Goal: Book appointment/travel/reservation

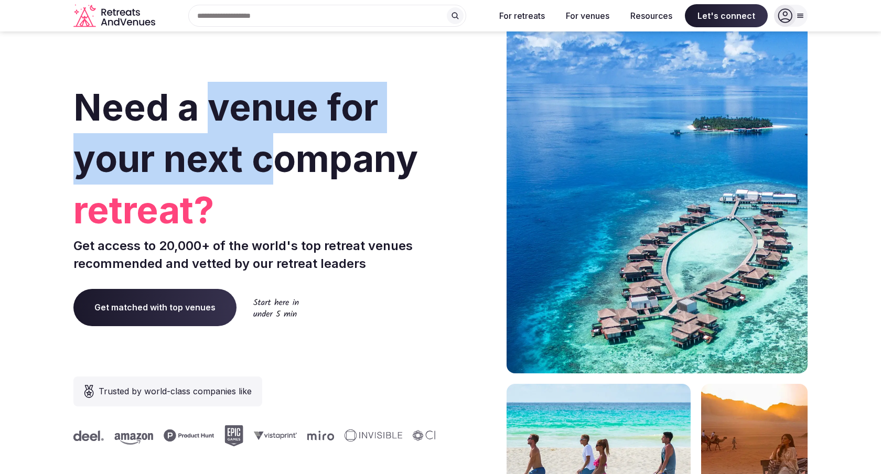
drag, startPoint x: 211, startPoint y: 107, endPoint x: 281, endPoint y: 154, distance: 84.3
click at [281, 154] on span "Need a venue for your next company" at bounding box center [245, 133] width 345 height 96
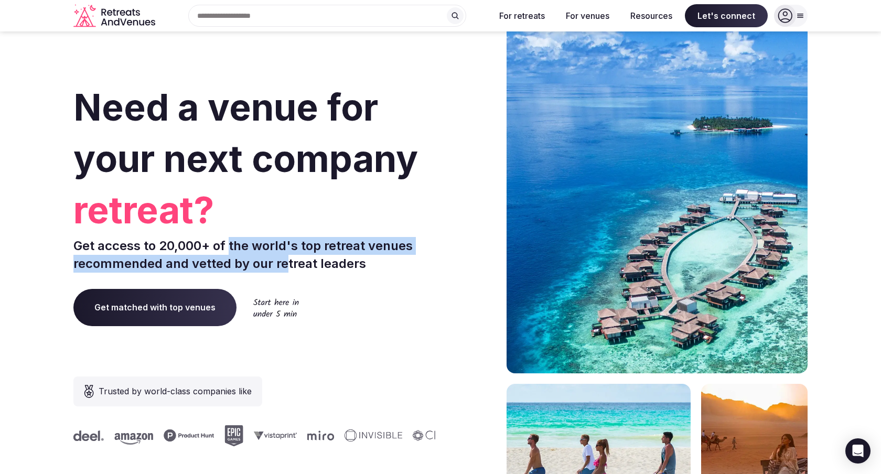
drag, startPoint x: 251, startPoint y: 254, endPoint x: 305, endPoint y: 266, distance: 55.3
click at [305, 266] on p "Get access to 20,000+ of the world's top retreat venues recommended and vetted …" at bounding box center [254, 254] width 363 height 35
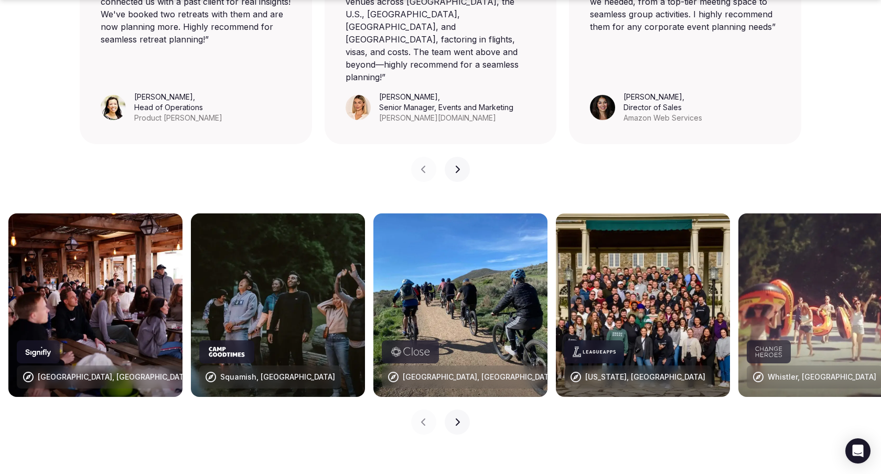
scroll to position [932, 0]
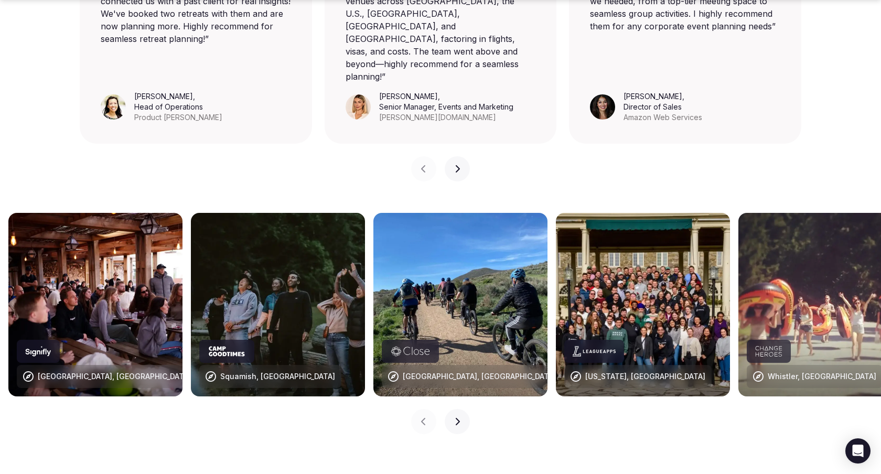
click at [456, 418] on icon "button" at bounding box center [457, 422] width 8 height 8
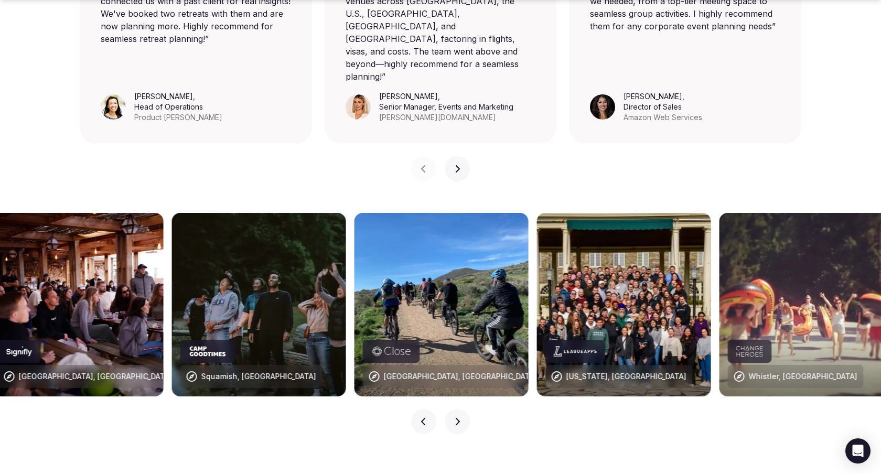
click at [456, 418] on icon "button" at bounding box center [457, 422] width 8 height 8
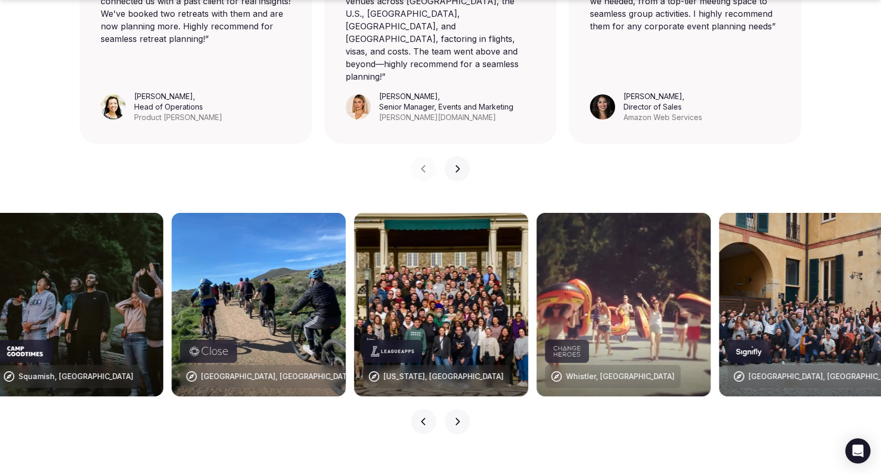
click at [456, 418] on icon "button" at bounding box center [457, 422] width 8 height 8
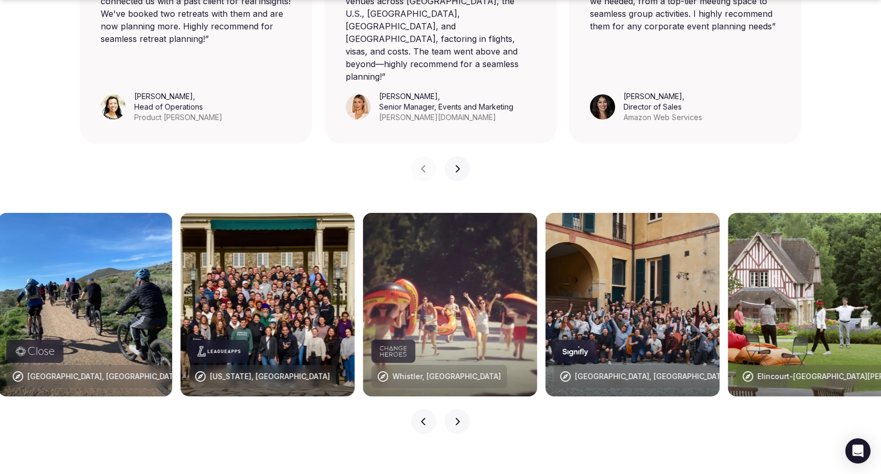
click at [456, 418] on icon "button" at bounding box center [457, 422] width 8 height 8
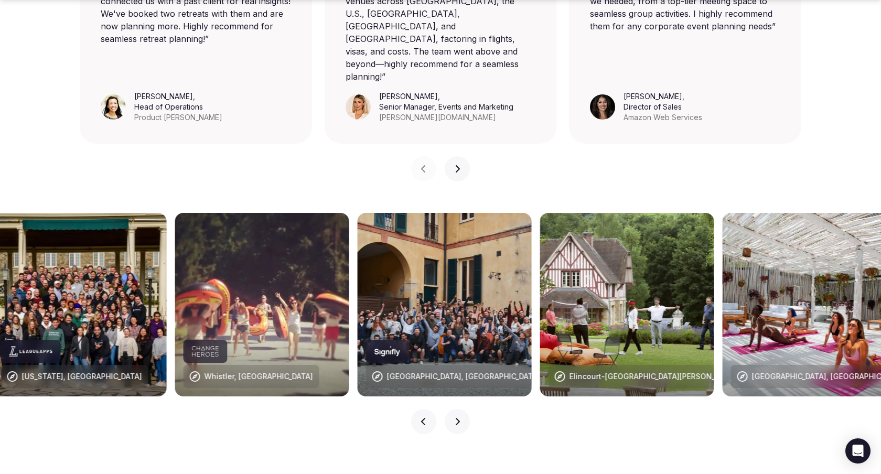
click at [456, 418] on icon "button" at bounding box center [457, 422] width 8 height 8
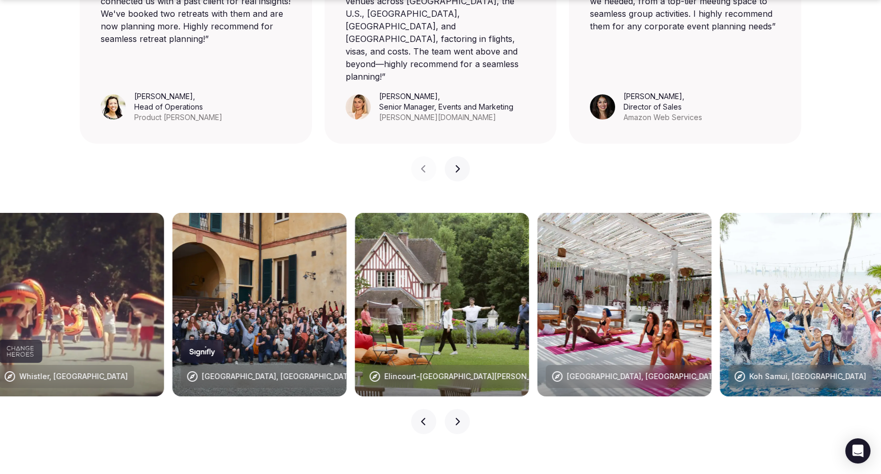
click at [457, 418] on icon "button" at bounding box center [457, 422] width 8 height 8
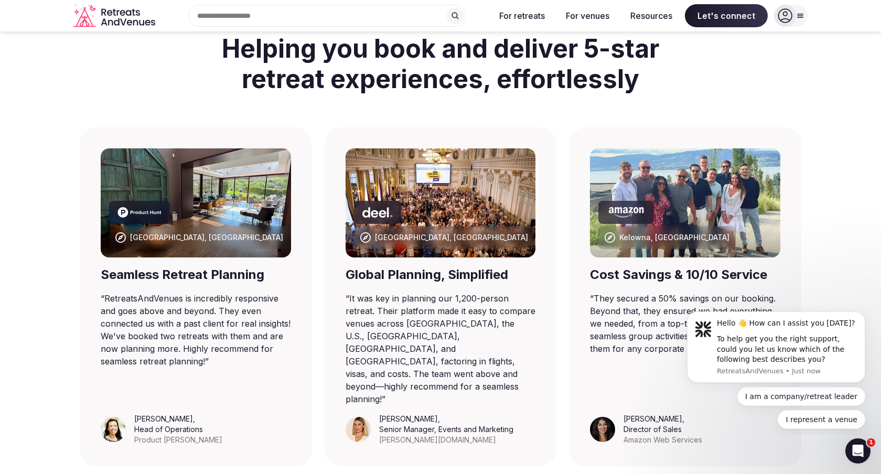
scroll to position [0, 0]
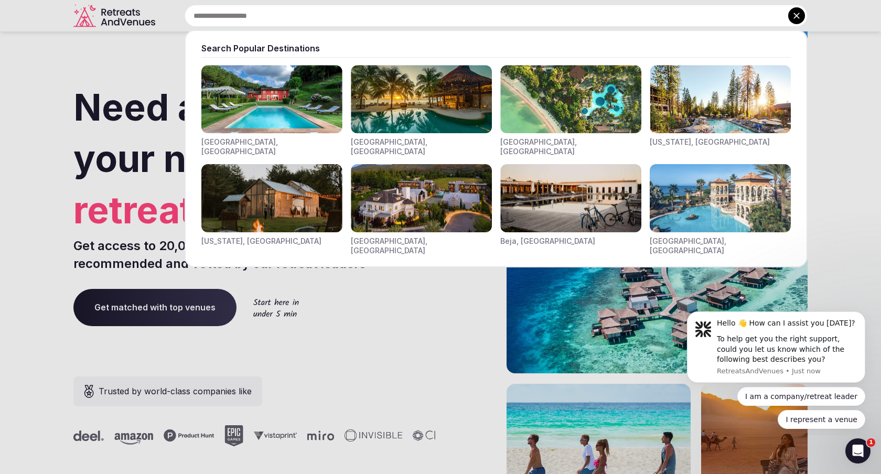
click at [327, 6] on input "text" at bounding box center [496, 16] width 623 height 22
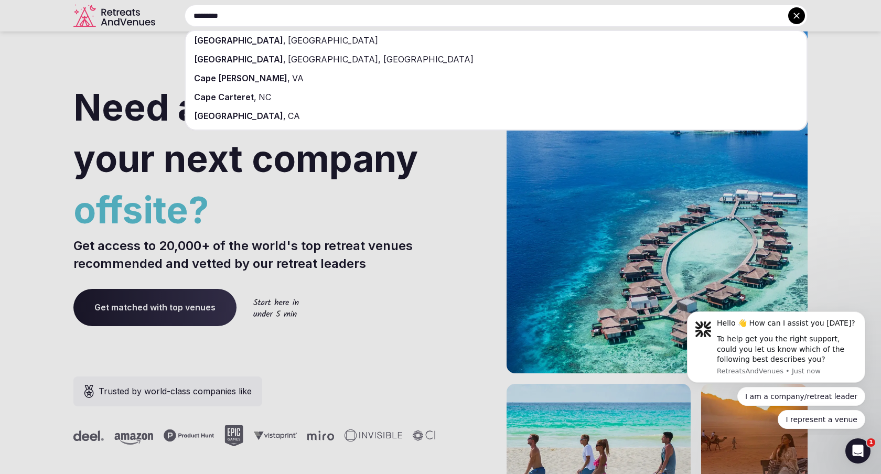
type input "*********"
click at [280, 46] on div "[GEOGRAPHIC_DATA] , [GEOGRAPHIC_DATA]" at bounding box center [496, 40] width 621 height 19
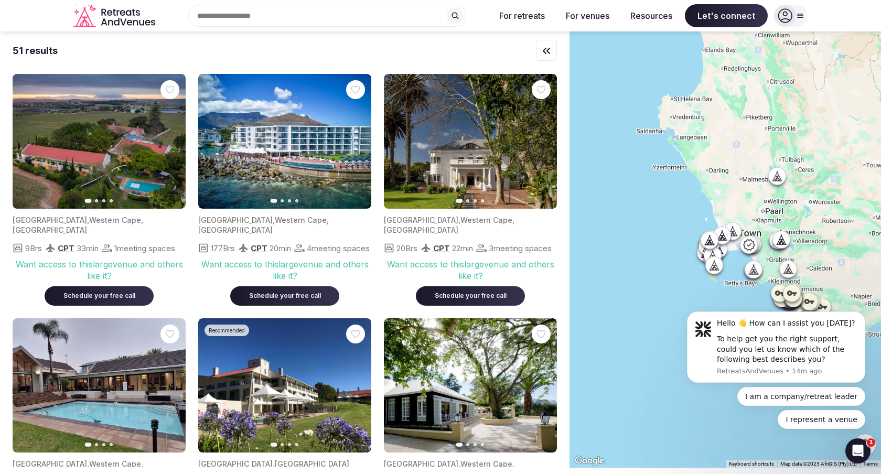
click at [693, 259] on div at bounding box center [726, 249] width 312 height 437
click at [213, 447] on div at bounding box center [284, 444] width 173 height 3
